Goal: Use online tool/utility: Use online tool/utility

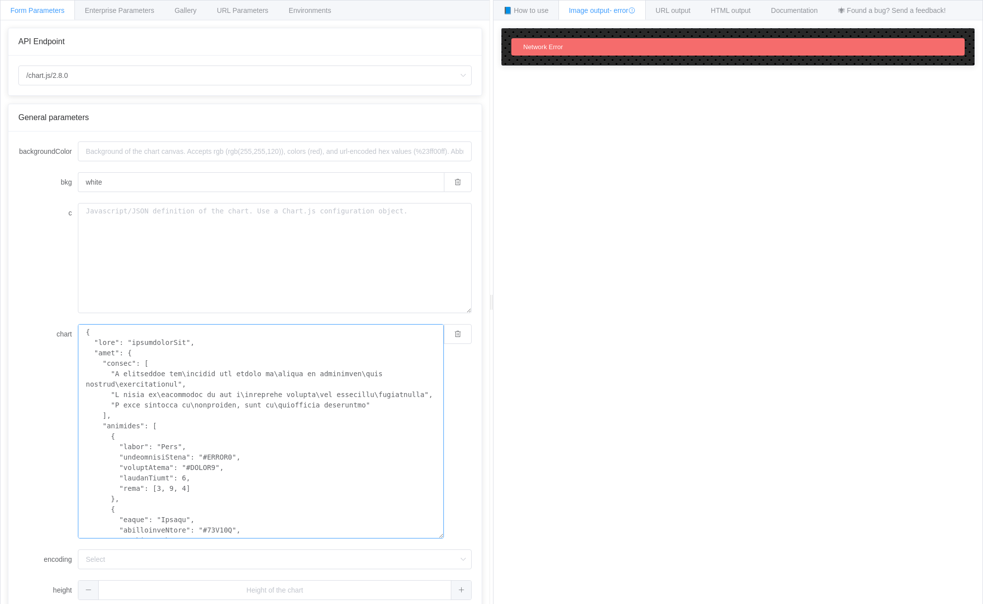
click at [288, 474] on textarea "chart" at bounding box center [261, 431] width 366 height 214
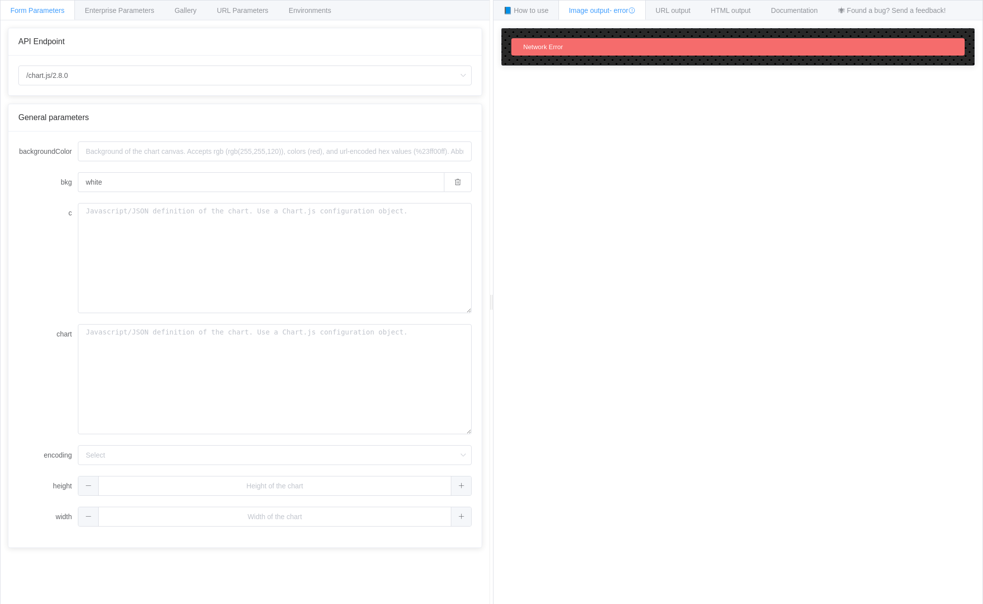
click at [630, 421] on div "How to maximize Image Charts in 3 steps Read the step-by-[PERSON_NAME] to the I…" at bounding box center [738, 319] width 489 height 599
click at [161, 372] on textarea "chart" at bounding box center [275, 379] width 394 height 110
paste textarea "{ "type": "horizontalBar", "data": { "labels": [ "I anticipate how\nothers are …"
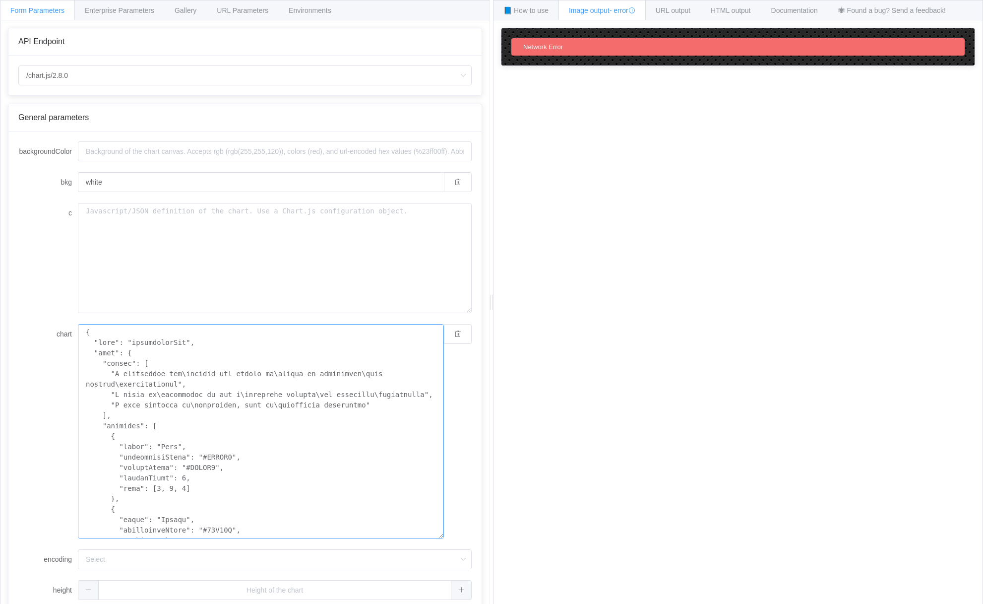
scroll to position [507, 0]
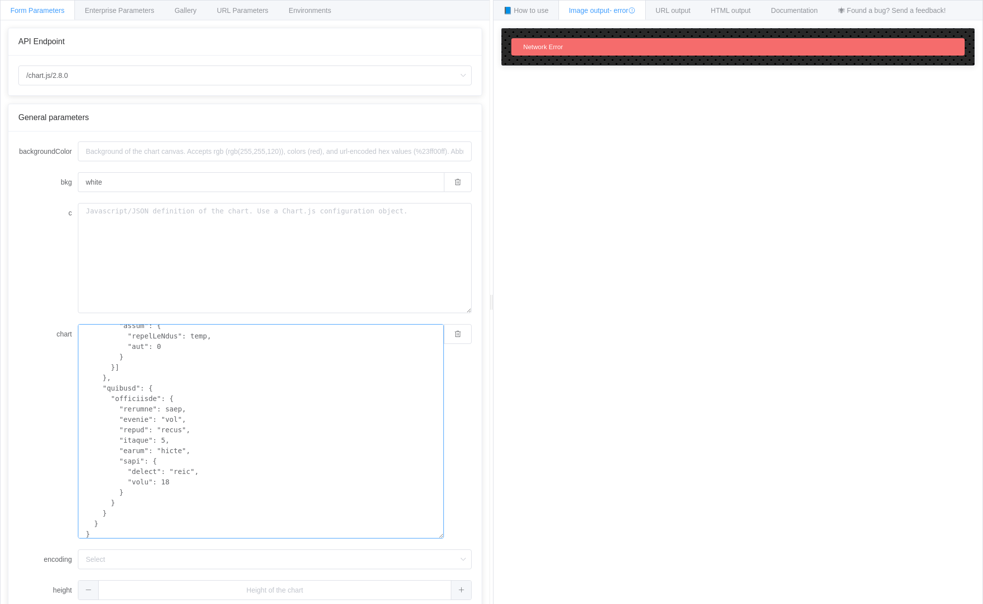
type textarea "{ "type": "horizontalBar", "data": { "labels": [ "I anticipate how\nothers are …"
click at [535, 409] on div "How to maximize Image Charts in 3 steps Read the step-by-[PERSON_NAME] to the I…" at bounding box center [738, 319] width 489 height 599
click at [119, 561] on input "encoding" at bounding box center [275, 559] width 394 height 20
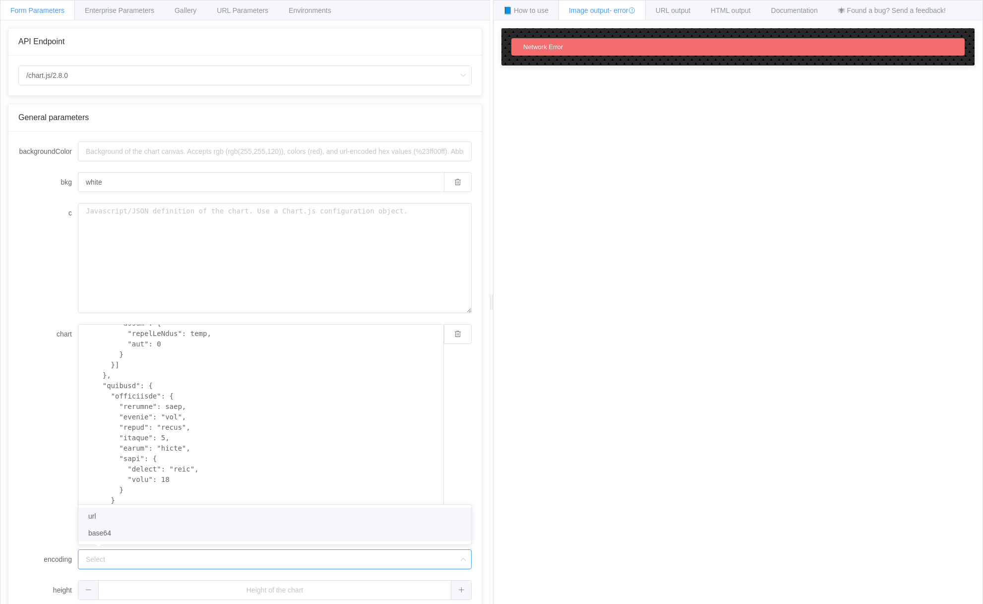
click at [117, 517] on li "url" at bounding box center [274, 516] width 393 height 17
type input "url"
